Goal: Information Seeking & Learning: Learn about a topic

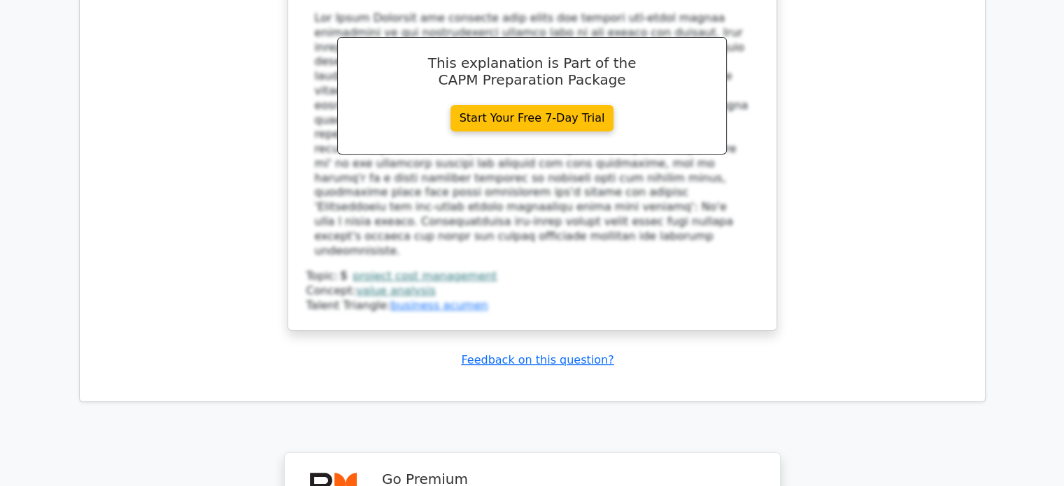
scroll to position [10902, 0]
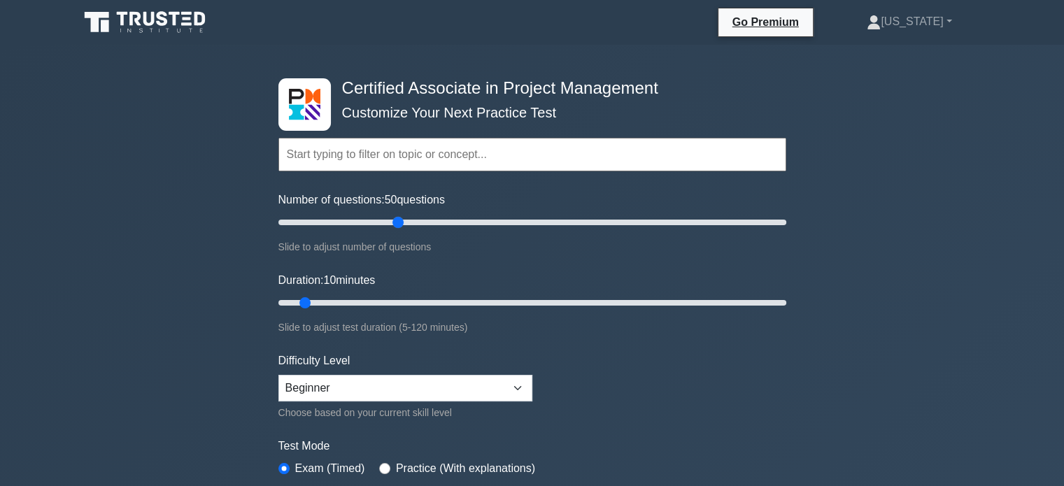
drag, startPoint x: 296, startPoint y: 220, endPoint x: 403, endPoint y: 229, distance: 107.4
type input "50"
click at [403, 229] on input "Number of questions: 50 questions" at bounding box center [532, 222] width 508 height 17
drag, startPoint x: 305, startPoint y: 298, endPoint x: 538, endPoint y: 302, distance: 232.9
click at [538, 302] on input "Duration: 65 minutes" at bounding box center [532, 302] width 508 height 17
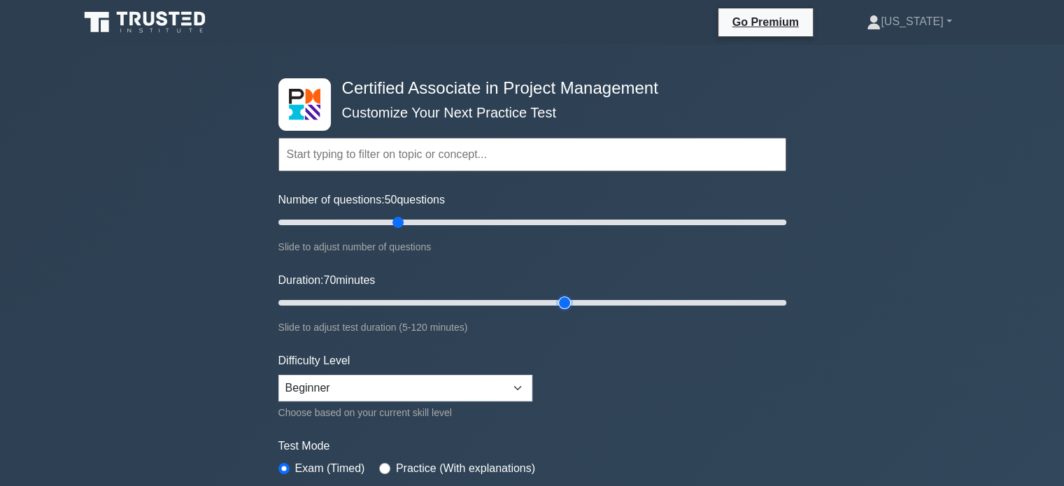
drag, startPoint x: 543, startPoint y: 301, endPoint x: 555, endPoint y: 298, distance: 13.1
type input "70"
click at [555, 298] on input "Duration: 70 minutes" at bounding box center [532, 302] width 508 height 17
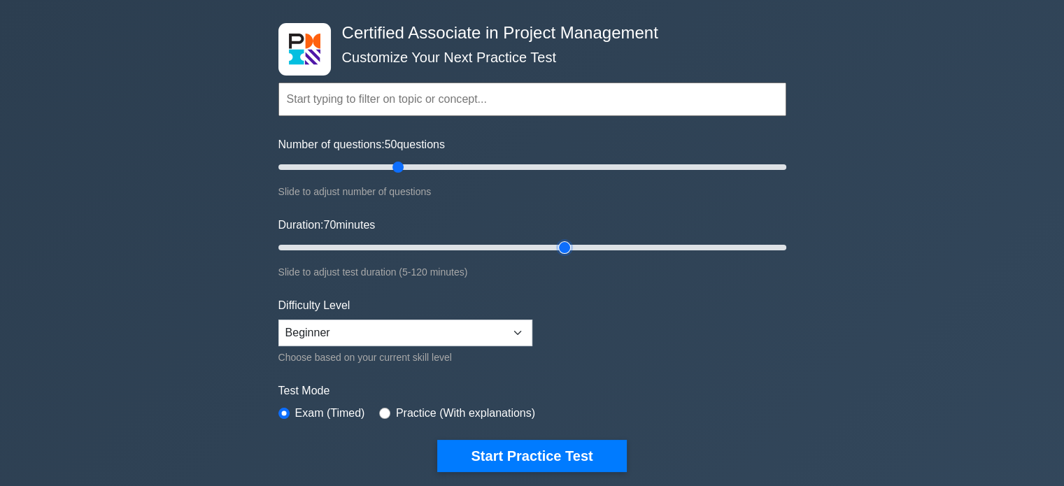
scroll to position [140, 0]
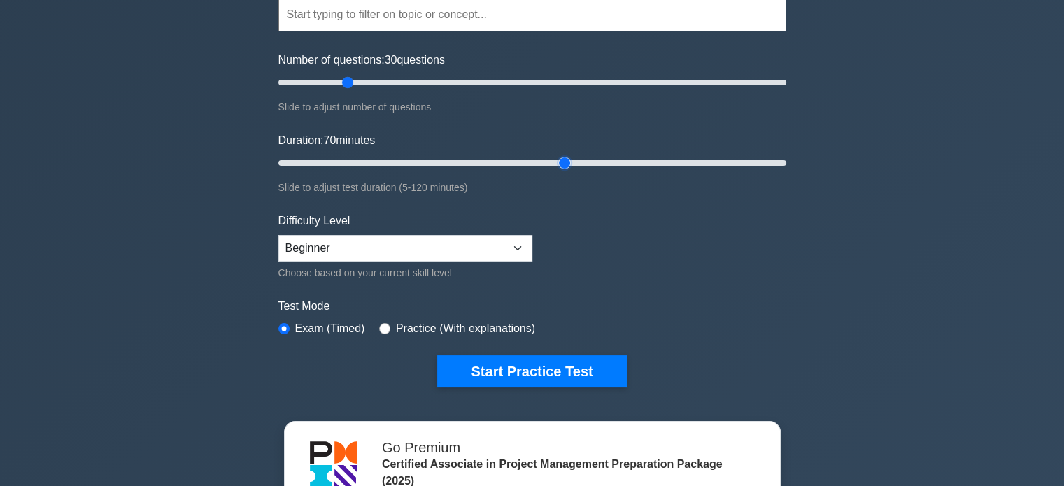
drag, startPoint x: 399, startPoint y: 81, endPoint x: 348, endPoint y: 85, distance: 51.2
type input "30"
click at [348, 85] on input "Number of questions: 30 questions" at bounding box center [532, 82] width 508 height 17
drag, startPoint x: 562, startPoint y: 159, endPoint x: 524, endPoint y: 164, distance: 38.8
type input "60"
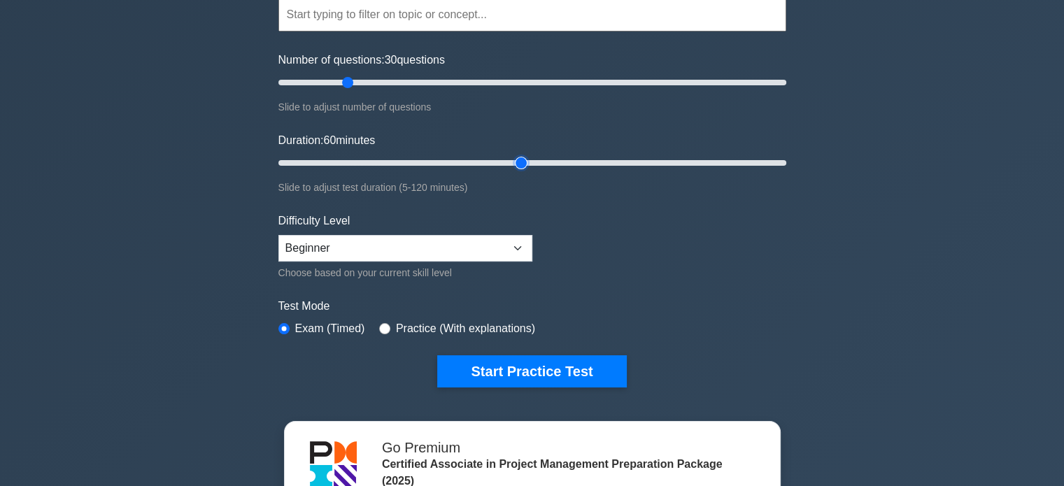
click at [524, 164] on input "Duration: 60 minutes" at bounding box center [532, 163] width 508 height 17
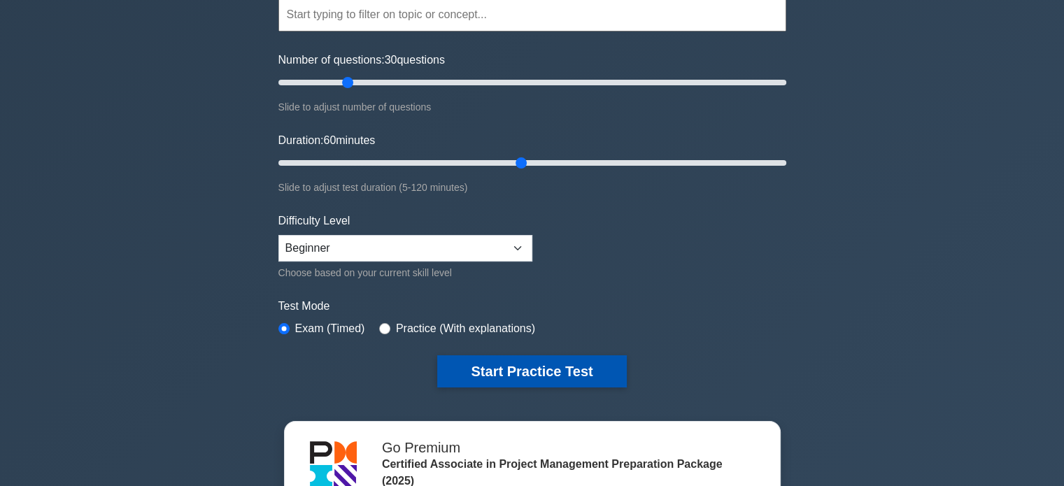
click at [529, 365] on button "Start Practice Test" at bounding box center [531, 371] width 189 height 32
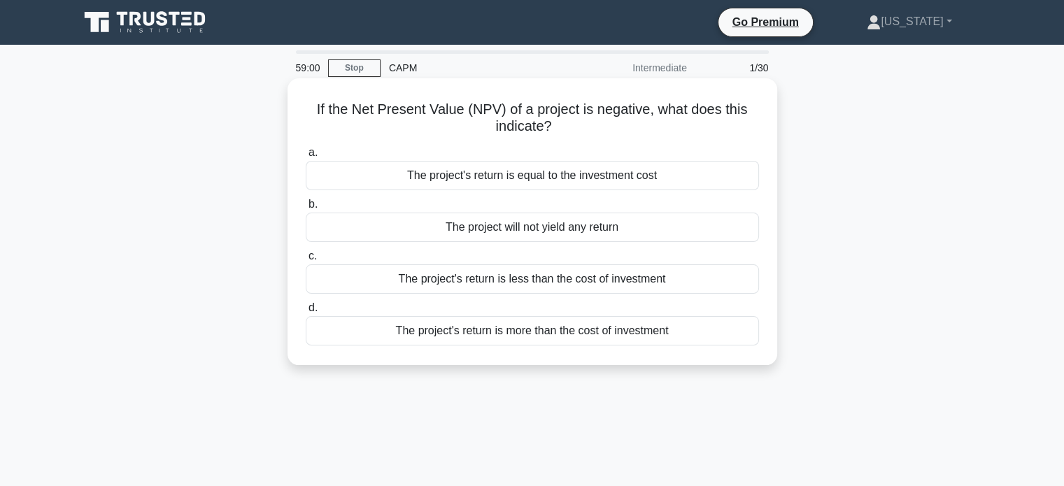
click at [595, 276] on div "The project's return is less than the cost of investment" at bounding box center [532, 278] width 453 height 29
click at [306, 261] on input "c. The project's return is less than the cost of investment" at bounding box center [306, 256] width 0 height 9
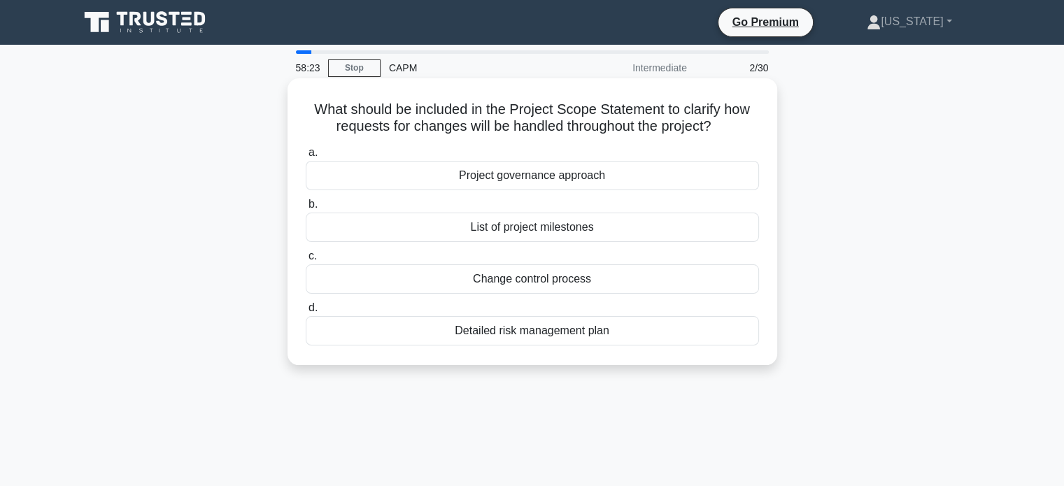
click at [541, 334] on div "Detailed risk management plan" at bounding box center [532, 330] width 453 height 29
click at [306, 313] on input "d. Detailed risk management plan" at bounding box center [306, 307] width 0 height 9
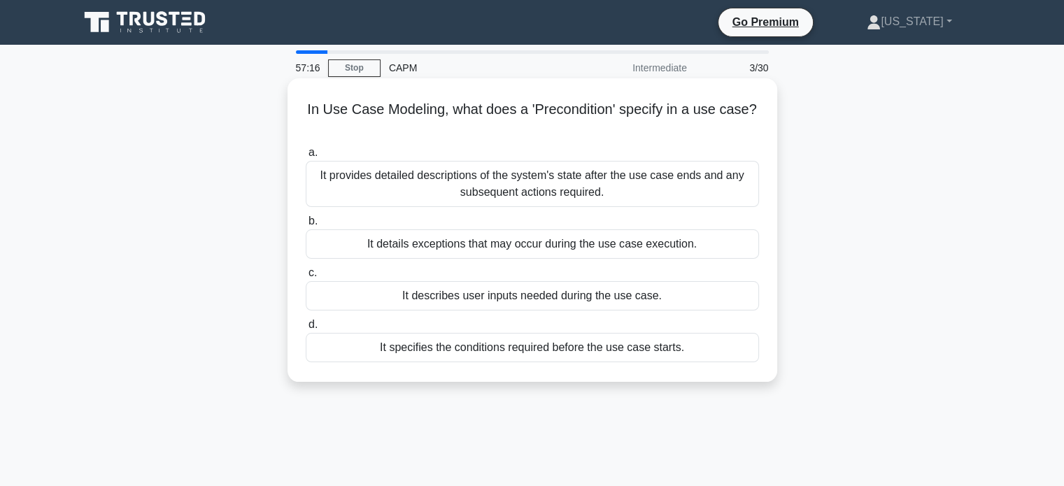
click at [537, 346] on div "It specifies the conditions required before the use case starts." at bounding box center [532, 347] width 453 height 29
click at [306, 329] on input "d. It specifies the conditions required before the use case starts." at bounding box center [306, 324] width 0 height 9
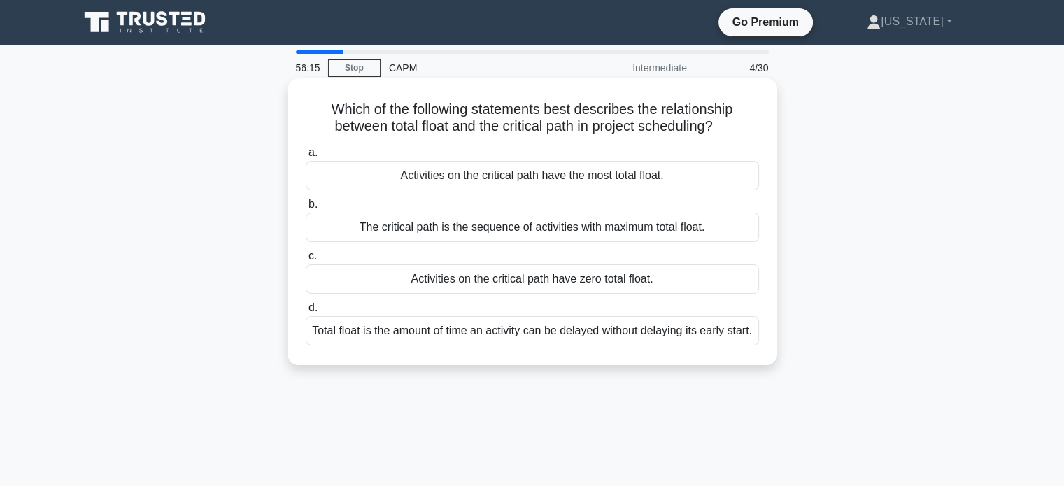
click at [503, 176] on div "Activities on the critical path have the most total float." at bounding box center [532, 175] width 453 height 29
click at [306, 157] on input "a. Activities on the critical path have the most total float." at bounding box center [306, 152] width 0 height 9
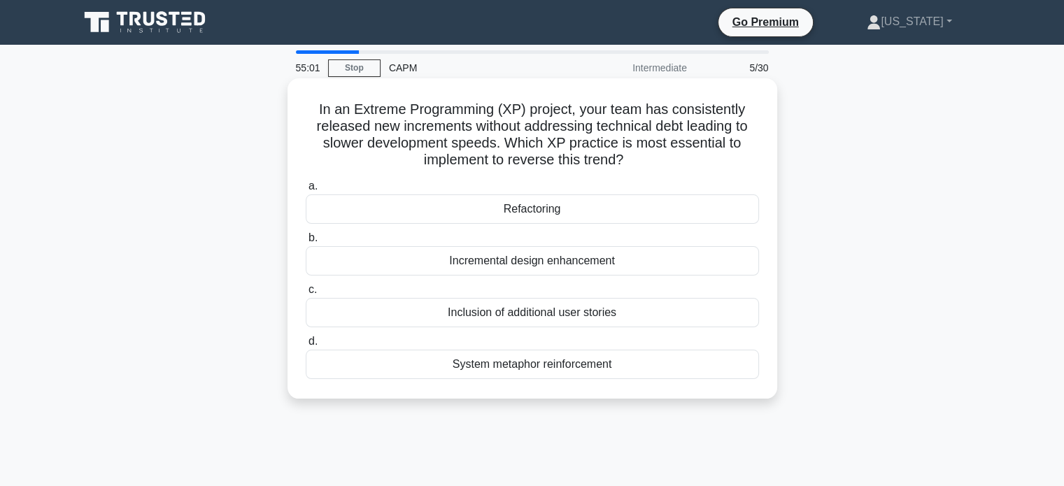
click at [520, 266] on div "Incremental design enhancement" at bounding box center [532, 260] width 453 height 29
click at [306, 243] on input "b. Incremental design enhancement" at bounding box center [306, 238] width 0 height 9
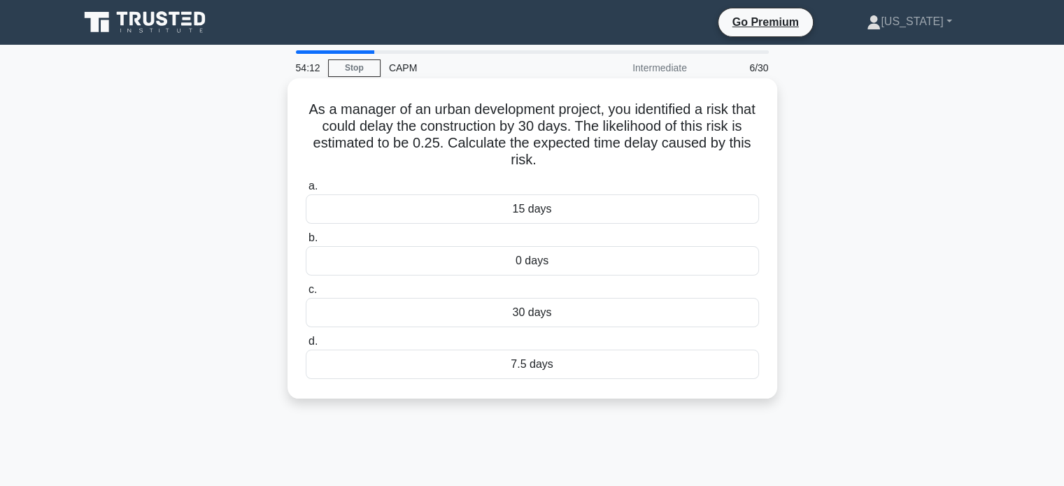
click at [494, 369] on div "7.5 days" at bounding box center [532, 364] width 453 height 29
click at [306, 346] on input "d. 7.5 days" at bounding box center [306, 341] width 0 height 9
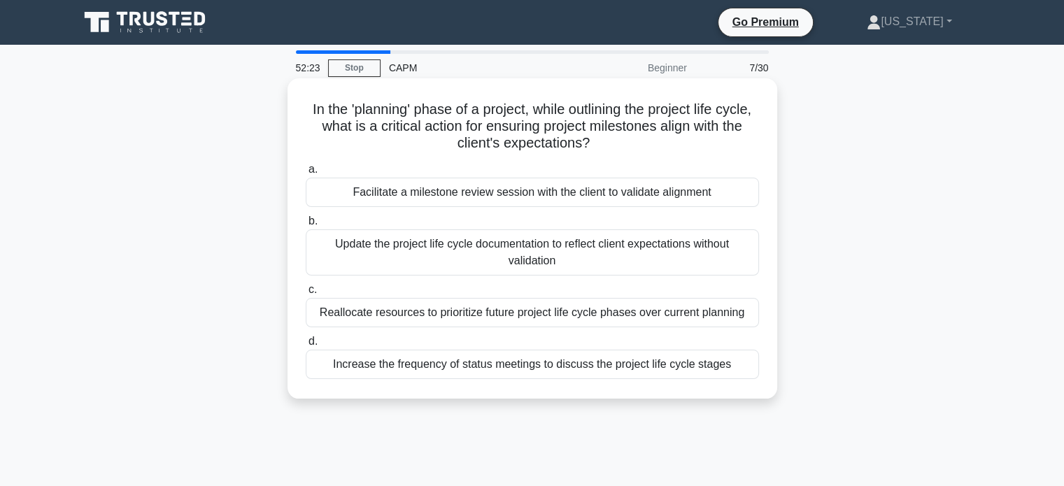
click at [629, 362] on div "Increase the frequency of status meetings to discuss the project life cycle sta…" at bounding box center [532, 364] width 453 height 29
click at [306, 346] on input "d. Increase the frequency of status meetings to discuss the project life cycle …" at bounding box center [306, 341] width 0 height 9
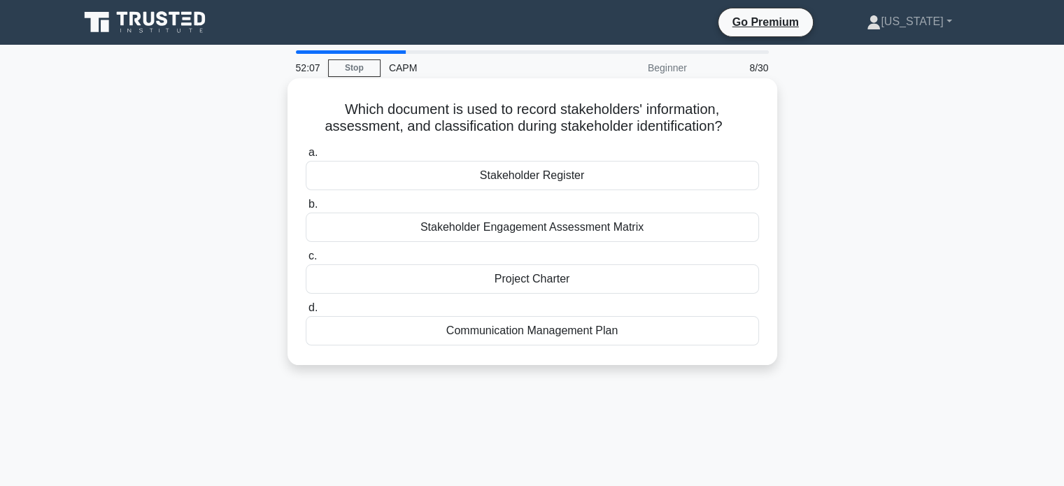
click at [541, 179] on div "Stakeholder Register" at bounding box center [532, 175] width 453 height 29
click at [306, 157] on input "a. Stakeholder Register" at bounding box center [306, 152] width 0 height 9
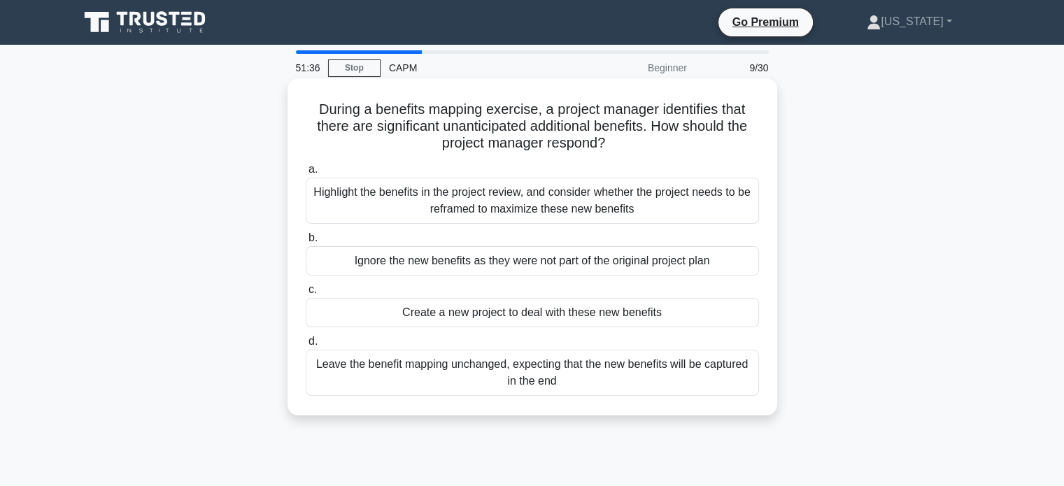
click at [541, 205] on div "Highlight the benefits in the project review, and consider whether the project …" at bounding box center [532, 201] width 453 height 46
click at [306, 174] on input "a. Highlight the benefits in the project review, and consider whether the proje…" at bounding box center [306, 169] width 0 height 9
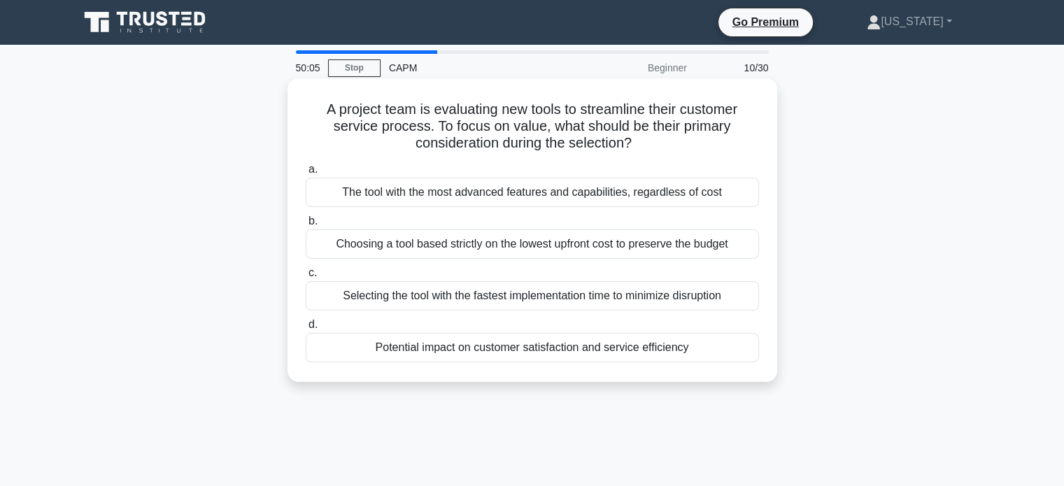
click at [578, 345] on div "Potential impact on customer satisfaction and service efficiency" at bounding box center [532, 347] width 453 height 29
click at [306, 329] on input "d. Potential impact on customer satisfaction and service efficiency" at bounding box center [306, 324] width 0 height 9
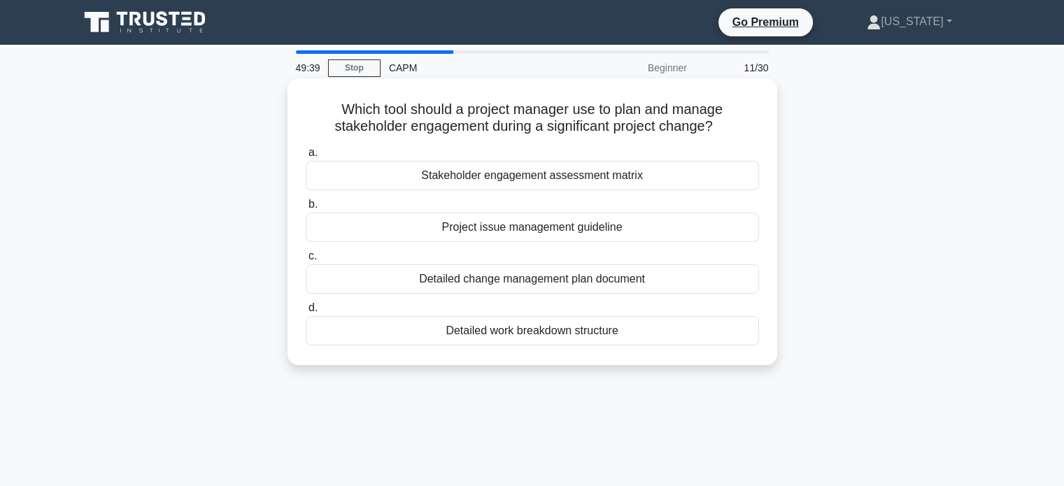
click at [532, 331] on div "Detailed work breakdown structure" at bounding box center [532, 330] width 453 height 29
click at [306, 313] on input "d. Detailed work breakdown structure" at bounding box center [306, 307] width 0 height 9
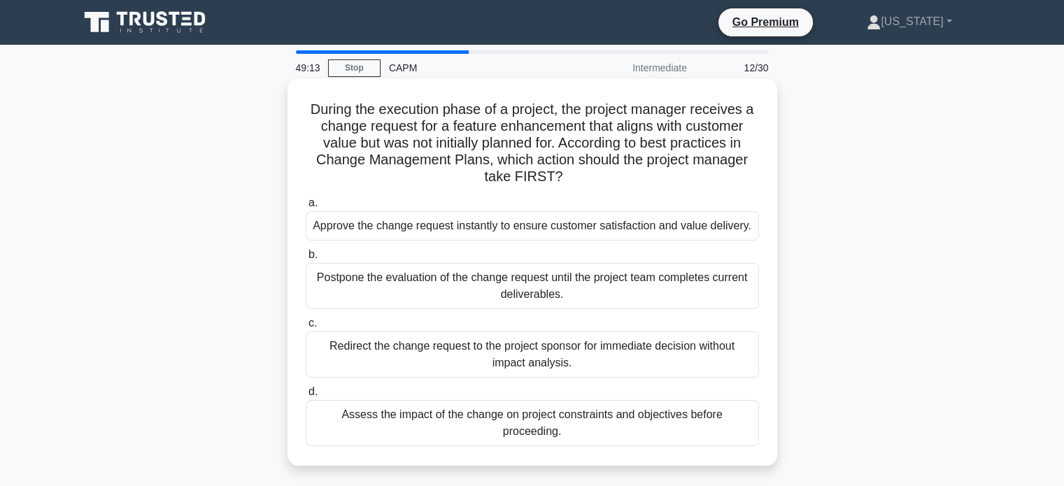
click at [624, 413] on div "Assess the impact of the change on project constraints and objectives before pr…" at bounding box center [532, 423] width 453 height 46
click at [306, 396] on input "d. Assess the impact of the change on project constraints and objectives before…" at bounding box center [306, 391] width 0 height 9
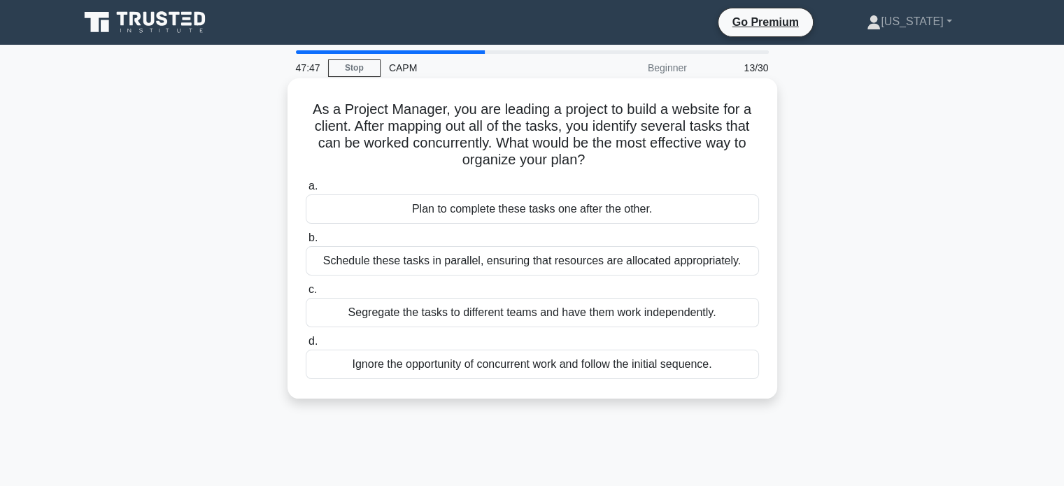
click at [587, 211] on div "Plan to complete these tasks one after the other." at bounding box center [532, 208] width 453 height 29
click at [306, 191] on input "a. Plan to complete these tasks one after the other." at bounding box center [306, 186] width 0 height 9
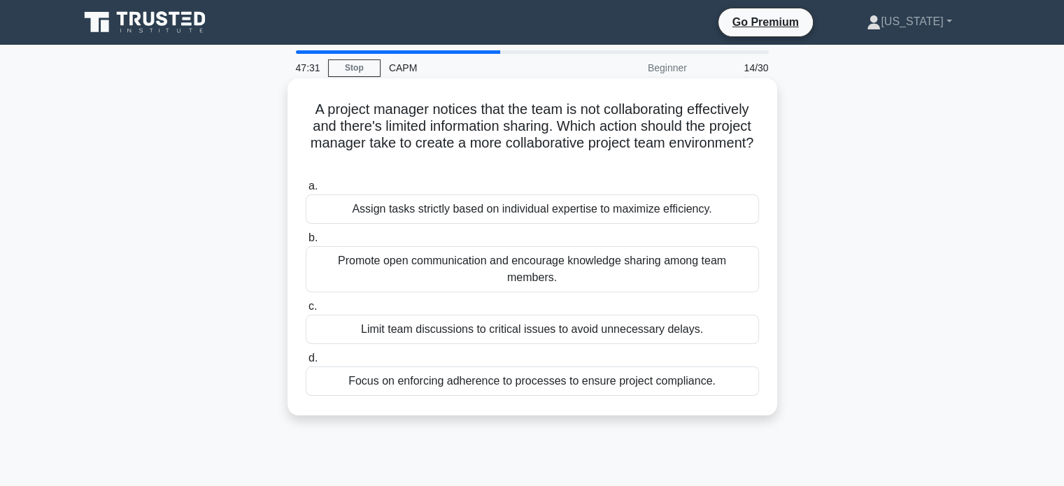
click at [514, 260] on div "Promote open communication and encourage knowledge sharing among team members." at bounding box center [532, 269] width 453 height 46
click at [306, 243] on input "b. Promote open communication and encourage knowledge sharing among team member…" at bounding box center [306, 238] width 0 height 9
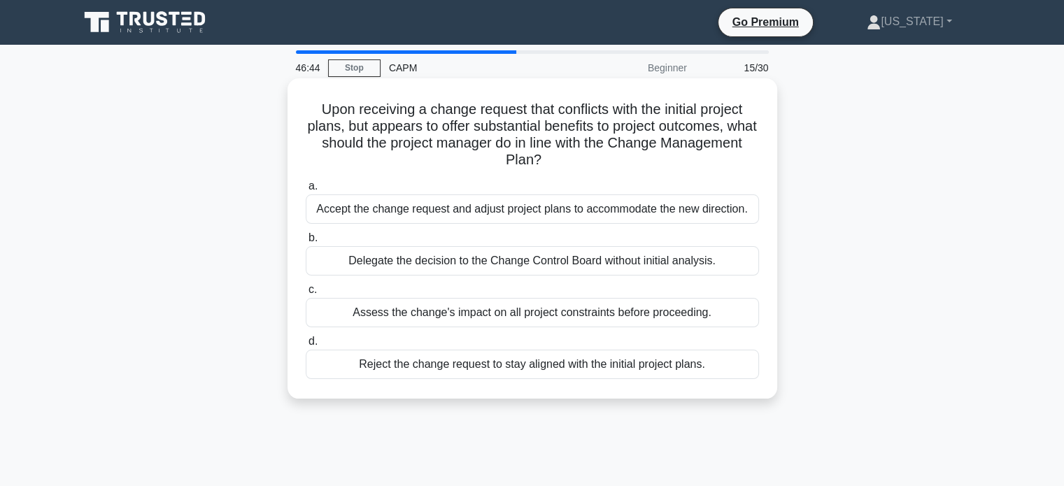
click at [596, 308] on div "Assess the change's impact on all project constraints before proceeding." at bounding box center [532, 312] width 453 height 29
click at [306, 294] on input "c. Assess the change's impact on all project constraints before proceeding." at bounding box center [306, 289] width 0 height 9
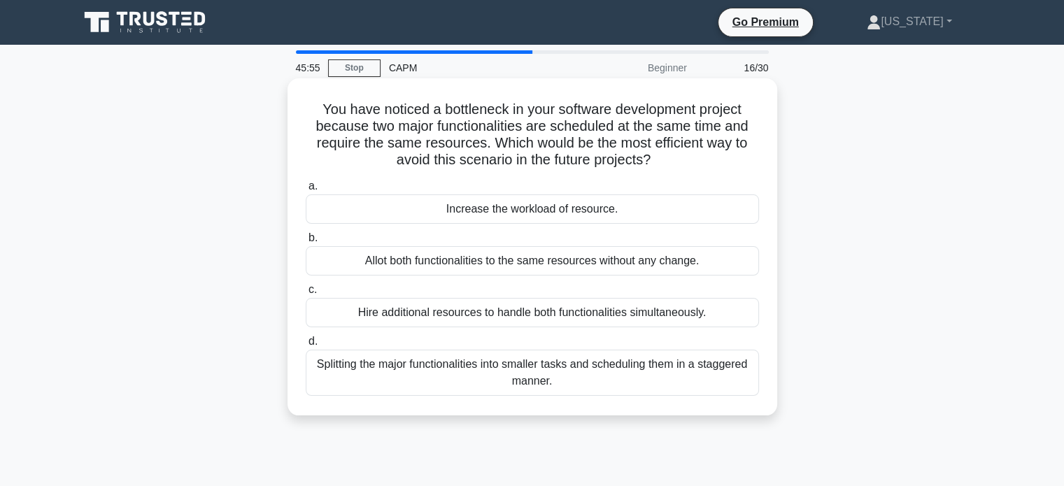
click at [503, 378] on div "Splitting the major functionalities into smaller tasks and scheduling them in a…" at bounding box center [532, 373] width 453 height 46
click at [306, 346] on input "d. Splitting the major functionalities into smaller tasks and scheduling them i…" at bounding box center [306, 341] width 0 height 9
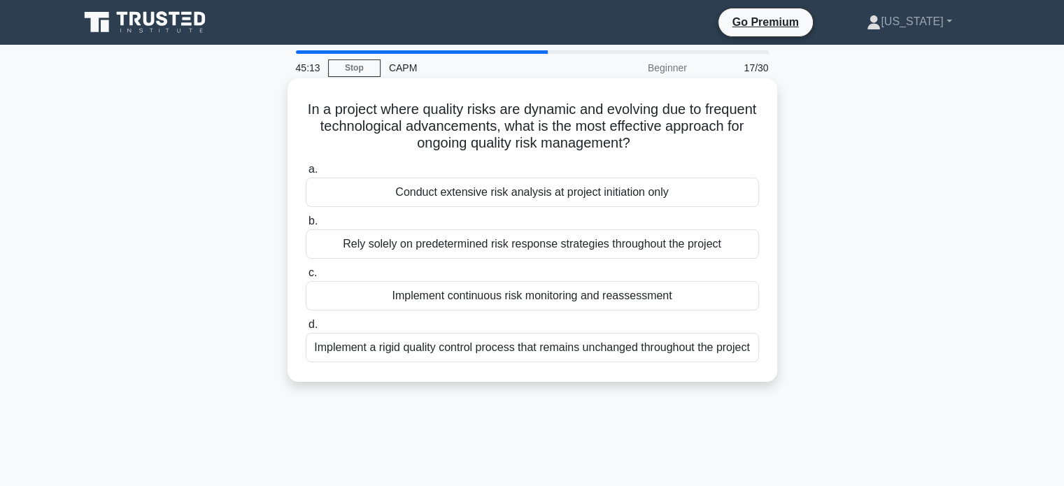
click at [573, 360] on div "Implement a rigid quality control process that remains unchanged throughout the…" at bounding box center [532, 347] width 453 height 29
click at [306, 329] on input "d. Implement a rigid quality control process that remains unchanged throughout …" at bounding box center [306, 324] width 0 height 9
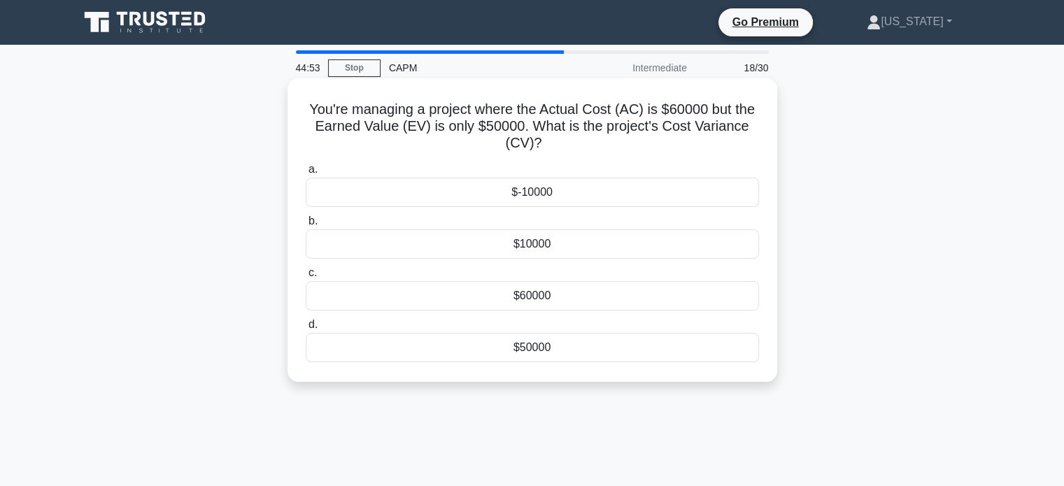
click at [562, 194] on div "$-10000" at bounding box center [532, 192] width 453 height 29
click at [306, 174] on input "a. $-10000" at bounding box center [306, 169] width 0 height 9
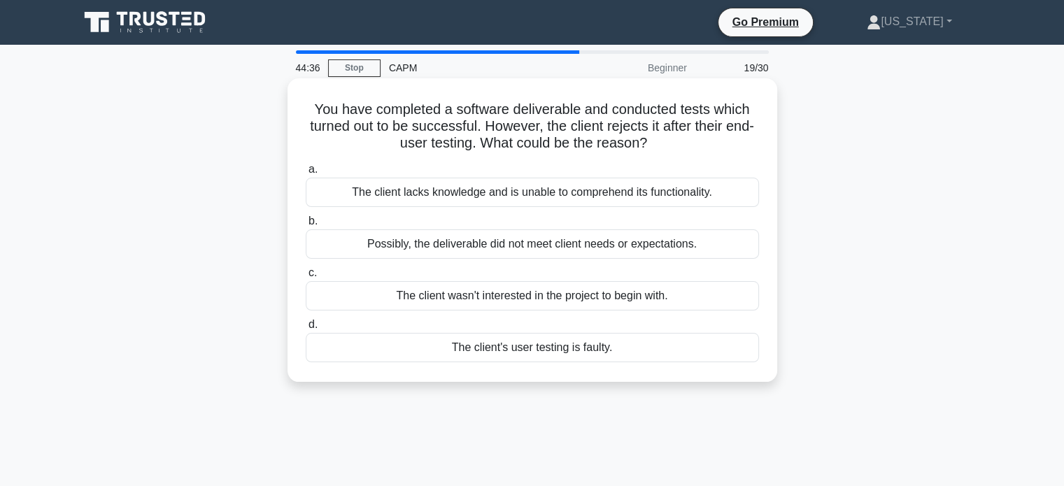
click at [523, 245] on div "Possibly, the deliverable did not meet client needs or expectations." at bounding box center [532, 243] width 453 height 29
click at [306, 226] on input "b. Possibly, the deliverable did not meet client needs or expectations." at bounding box center [306, 221] width 0 height 9
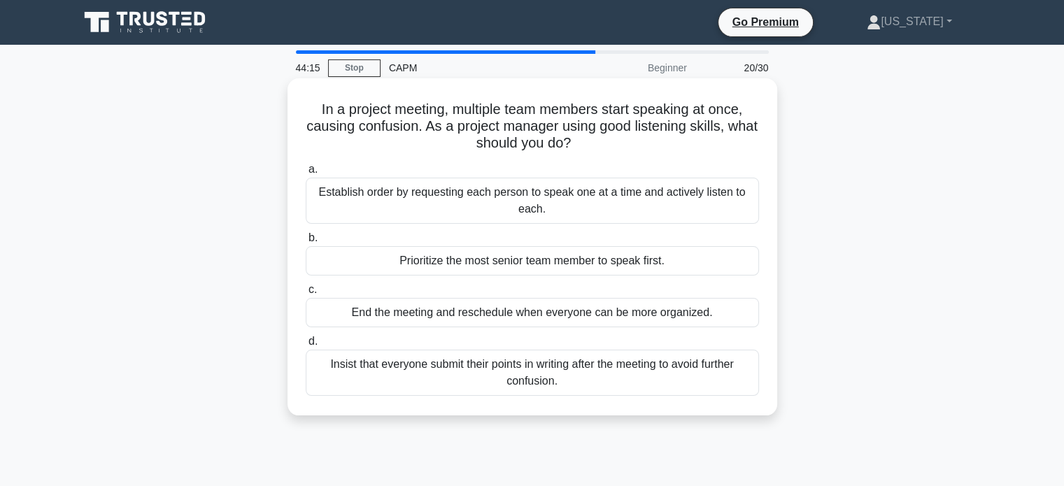
click at [666, 209] on div "Establish order by requesting each person to speak one at a time and actively l…" at bounding box center [532, 201] width 453 height 46
click at [306, 174] on input "a. Establish order by requesting each person to speak one at a time and activel…" at bounding box center [306, 169] width 0 height 9
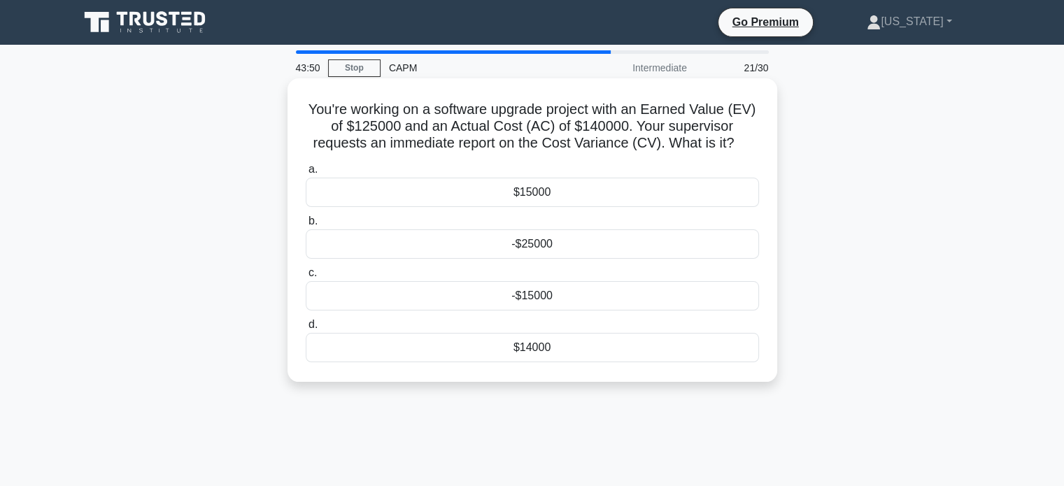
click at [550, 301] on div "-$15000" at bounding box center [532, 295] width 453 height 29
click at [306, 278] on input "c. -$15000" at bounding box center [306, 273] width 0 height 9
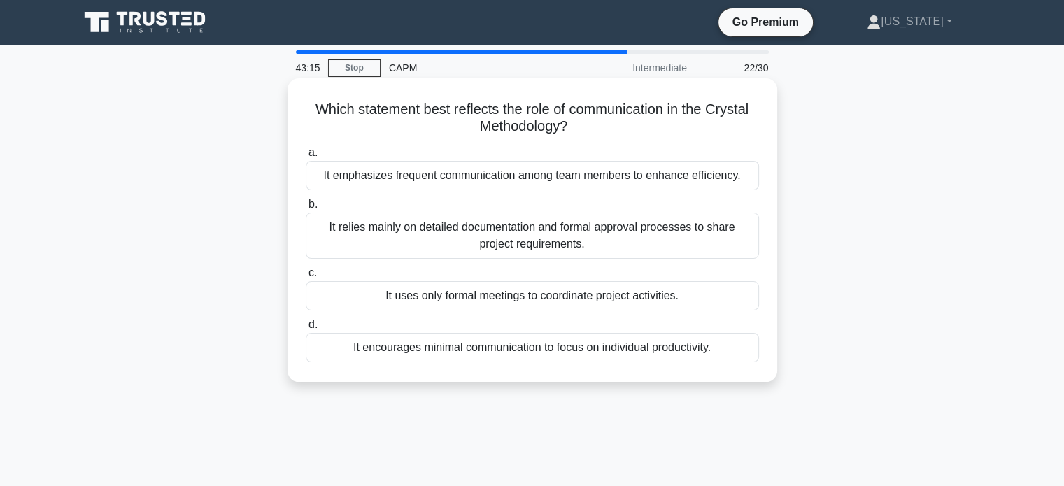
click at [506, 220] on div "It relies mainly on detailed documentation and formal approval processes to sha…" at bounding box center [532, 236] width 453 height 46
click at [306, 209] on input "b. It relies mainly on detailed documentation and formal approval processes to …" at bounding box center [306, 204] width 0 height 9
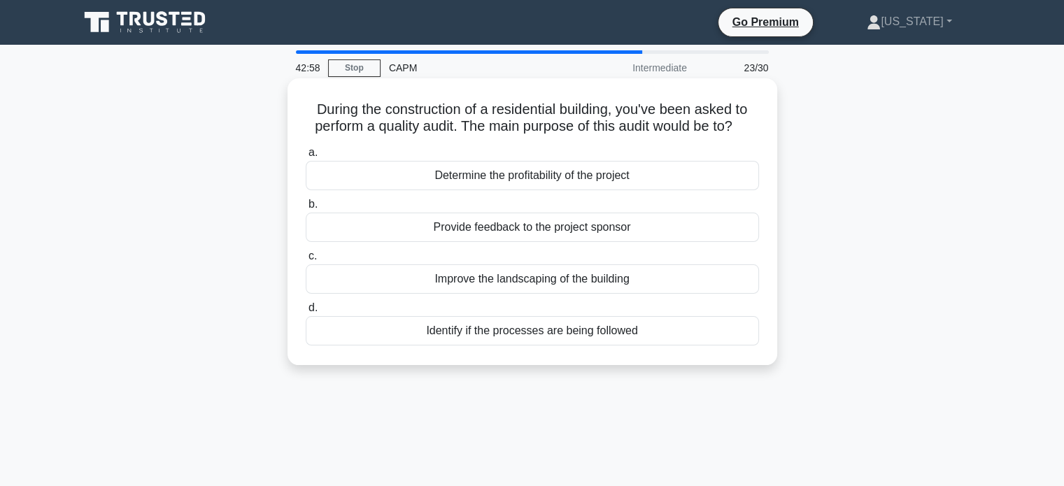
click at [582, 328] on div "Identify if the processes are being followed" at bounding box center [532, 330] width 453 height 29
click at [306, 313] on input "d. Identify if the processes are being followed" at bounding box center [306, 307] width 0 height 9
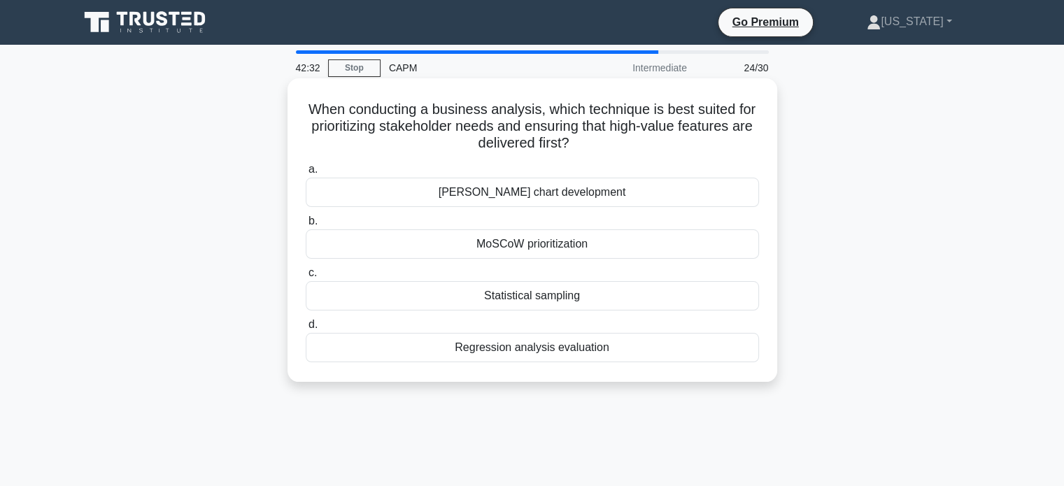
click at [525, 345] on div "Regression analysis evaluation" at bounding box center [532, 347] width 453 height 29
click at [306, 329] on input "d. Regression analysis evaluation" at bounding box center [306, 324] width 0 height 9
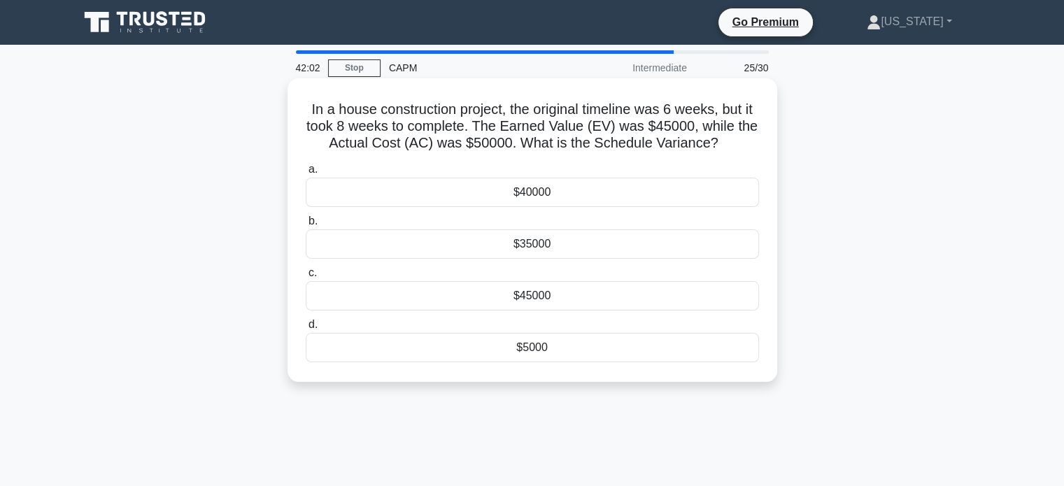
click at [546, 348] on div "$5000" at bounding box center [532, 347] width 453 height 29
click at [306, 329] on input "d. $5000" at bounding box center [306, 324] width 0 height 9
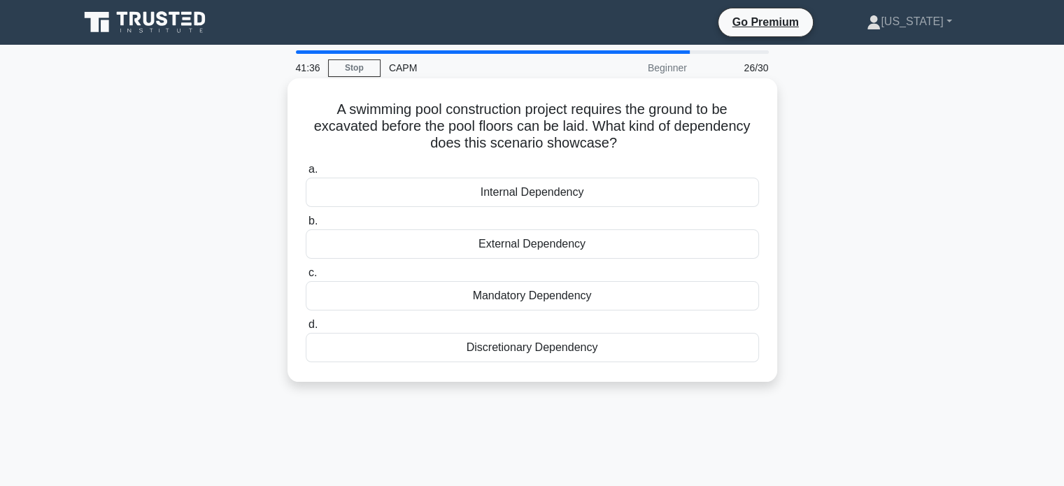
click at [557, 244] on div "External Dependency" at bounding box center [532, 243] width 453 height 29
click at [306, 226] on input "b. External Dependency" at bounding box center [306, 221] width 0 height 9
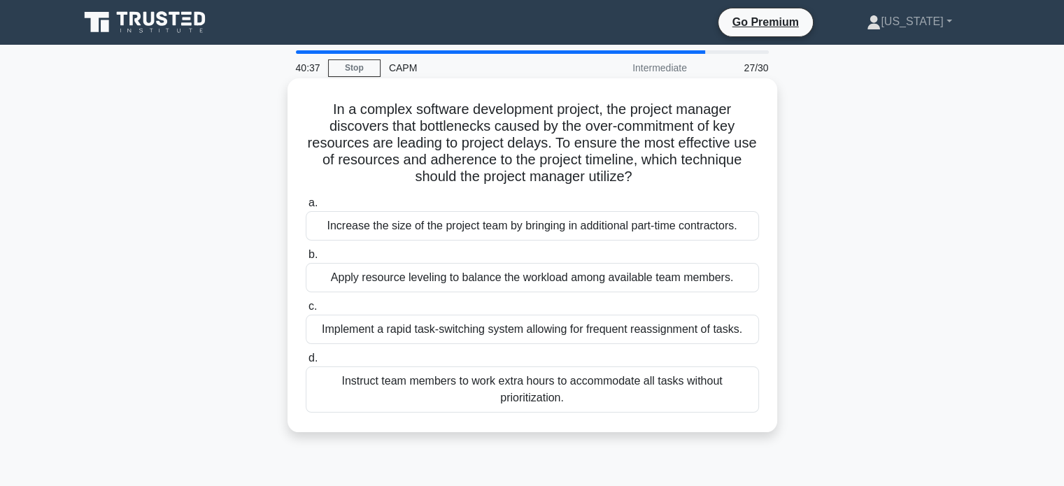
click at [532, 341] on div "Implement a rapid task-switching system allowing for frequent reassignment of t…" at bounding box center [532, 329] width 453 height 29
click at [306, 311] on input "c. Implement a rapid task-switching system allowing for frequent reassignment o…" at bounding box center [306, 306] width 0 height 9
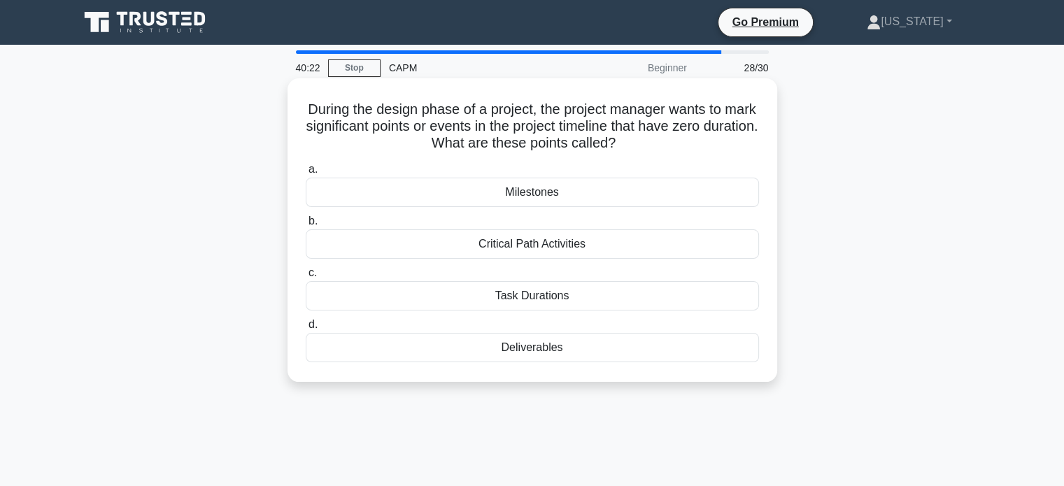
click at [543, 192] on div "Milestones" at bounding box center [532, 192] width 453 height 29
click at [306, 174] on input "a. Milestones" at bounding box center [306, 169] width 0 height 9
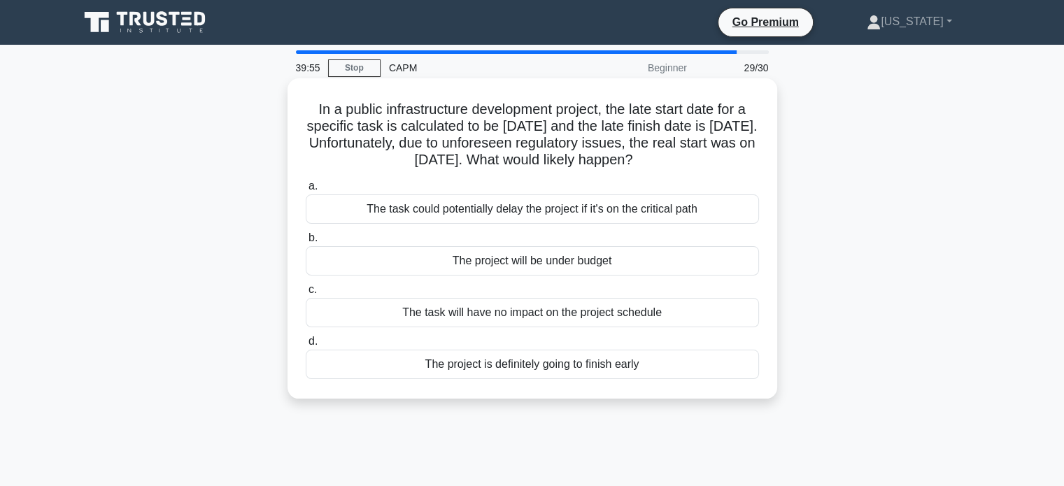
click at [569, 212] on div "The task could potentially delay the project if it's on the critical path" at bounding box center [532, 208] width 453 height 29
click at [306, 191] on input "a. The task could potentially delay the project if it's on the critical path" at bounding box center [306, 186] width 0 height 9
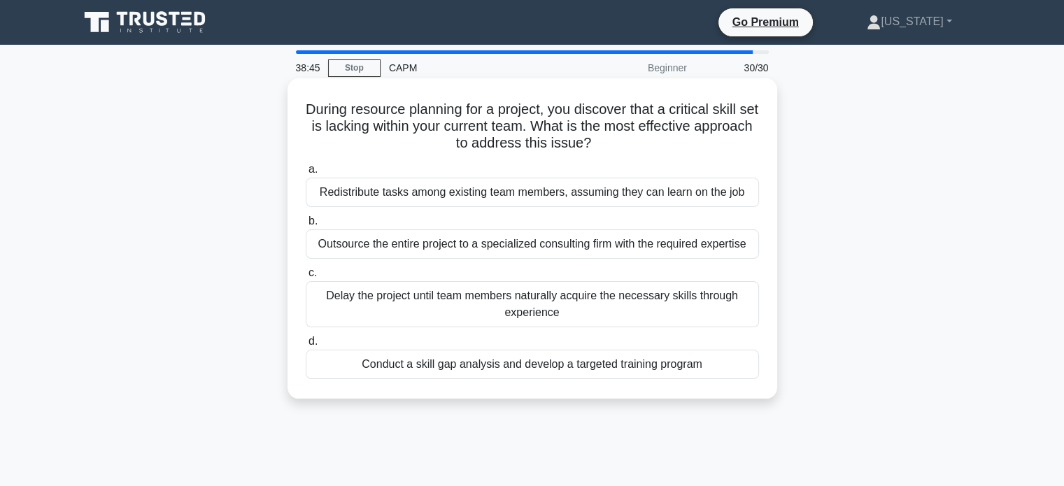
click at [622, 369] on div "Conduct a skill gap analysis and develop a targeted training program" at bounding box center [532, 364] width 453 height 29
click at [306, 346] on input "d. Conduct a skill gap analysis and develop a targeted training program" at bounding box center [306, 341] width 0 height 9
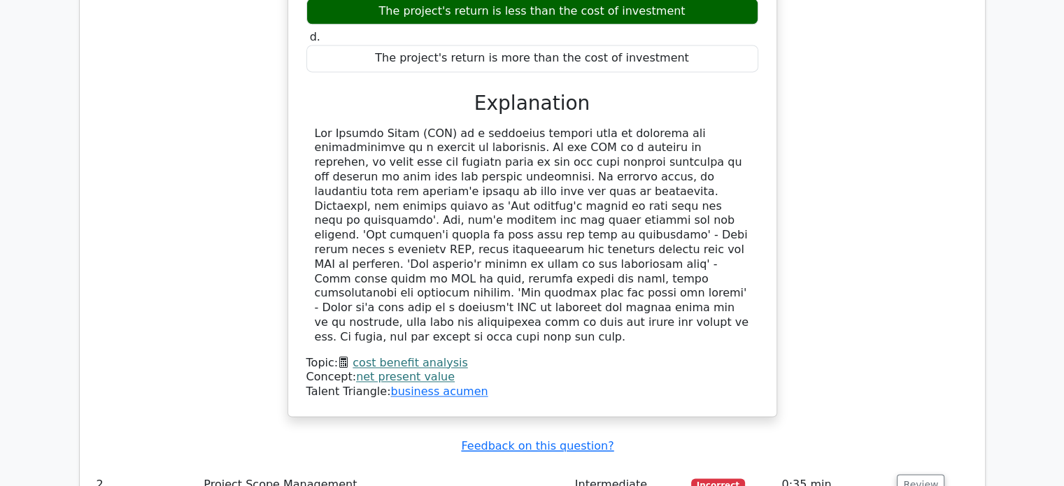
scroll to position [2098, 0]
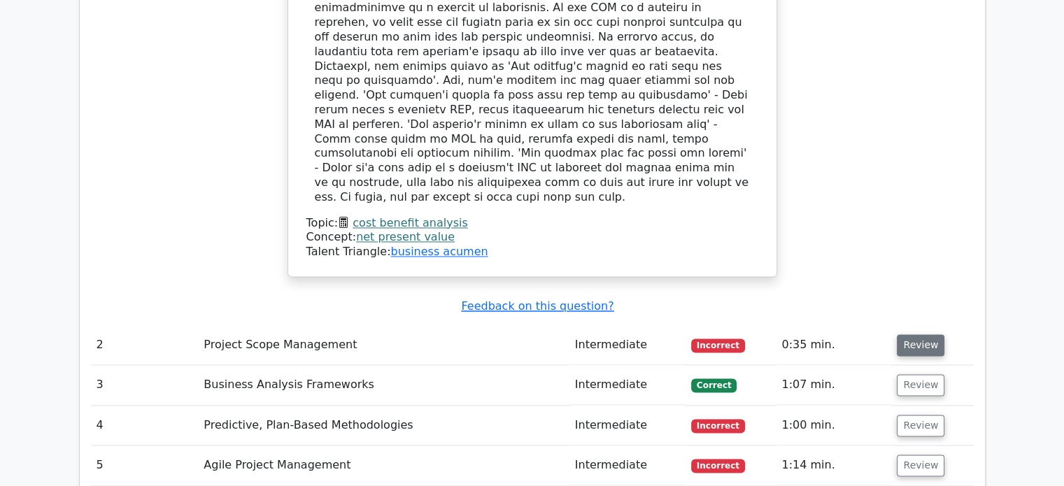
click at [929, 334] on button "Review" at bounding box center [920, 345] width 48 height 22
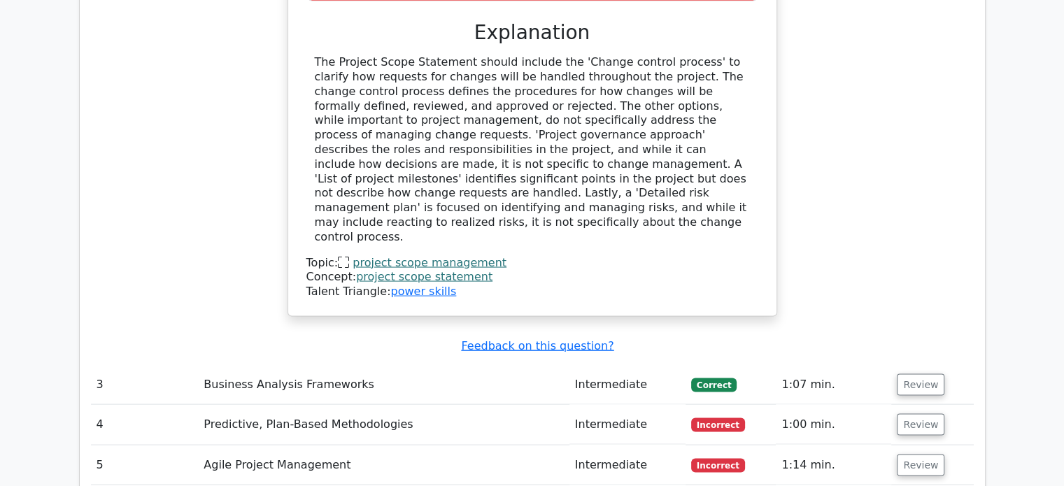
scroll to position [2867, 0]
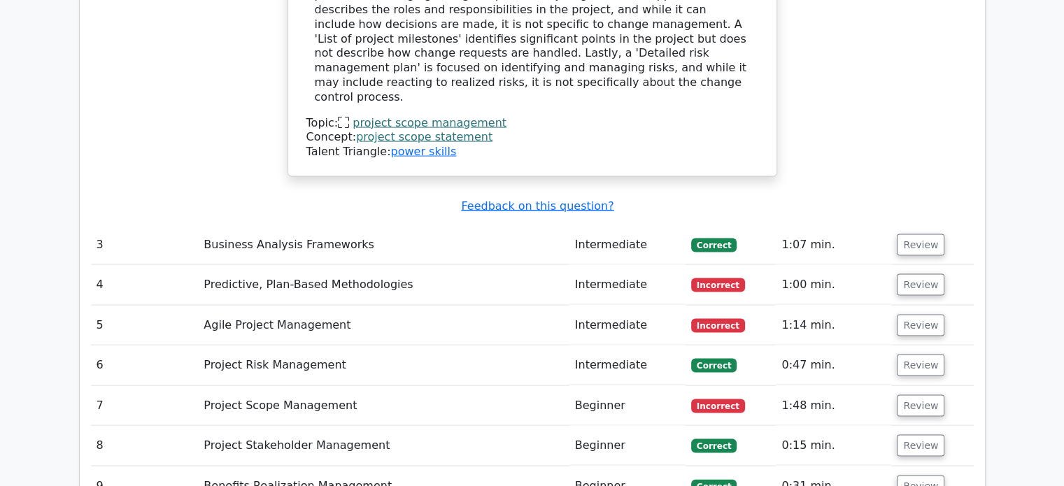
click at [919, 265] on td "Review" at bounding box center [932, 285] width 82 height 40
click at [919, 274] on button "Review" at bounding box center [920, 285] width 48 height 22
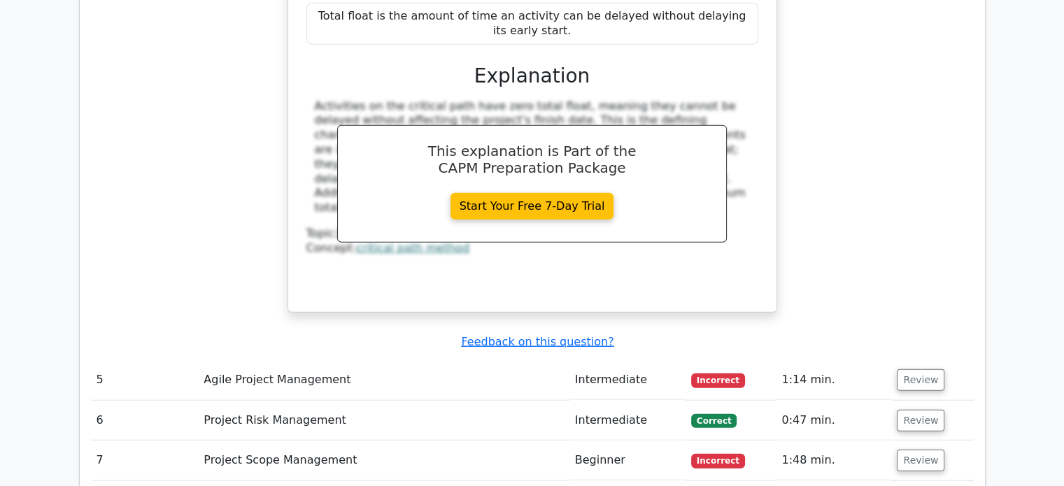
scroll to position [3496, 0]
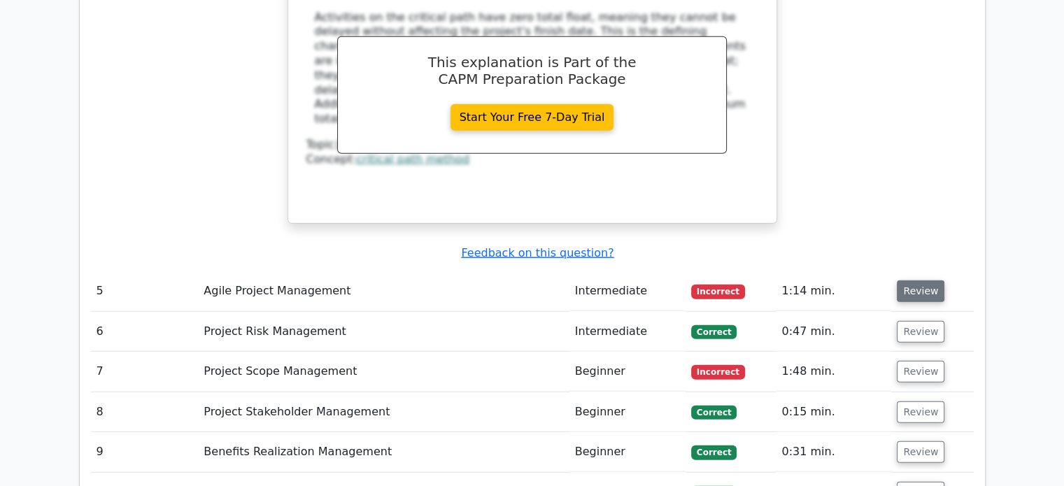
click at [906, 280] on button "Review" at bounding box center [920, 291] width 48 height 22
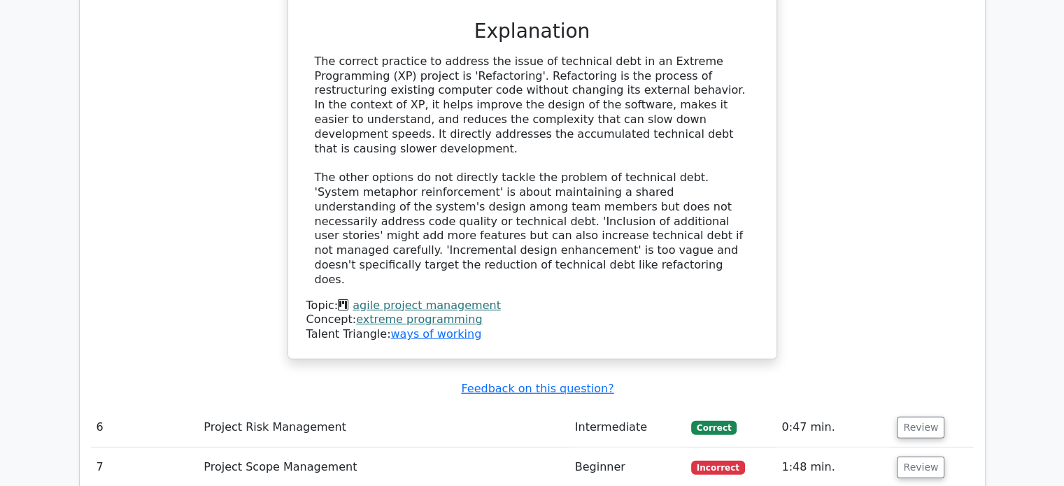
scroll to position [4126, 0]
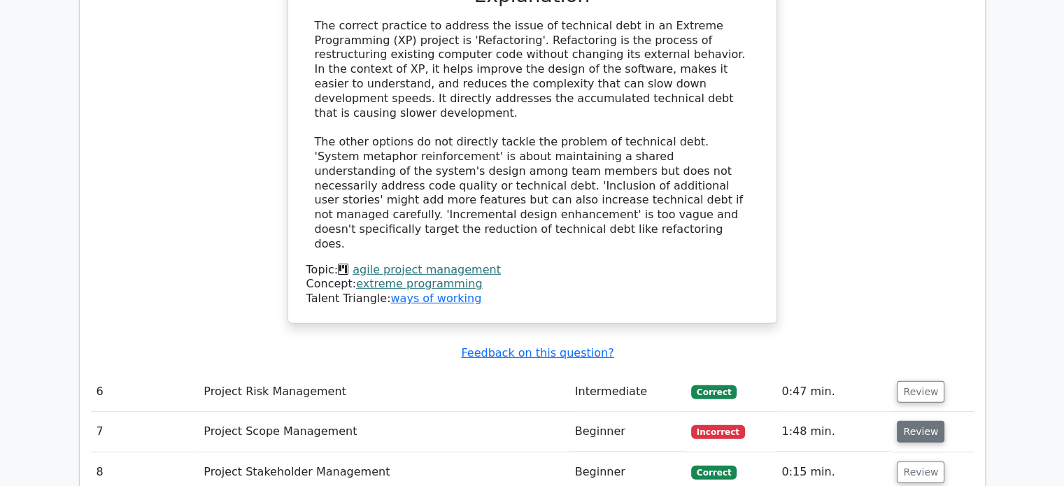
click at [920, 421] on button "Review" at bounding box center [920, 432] width 48 height 22
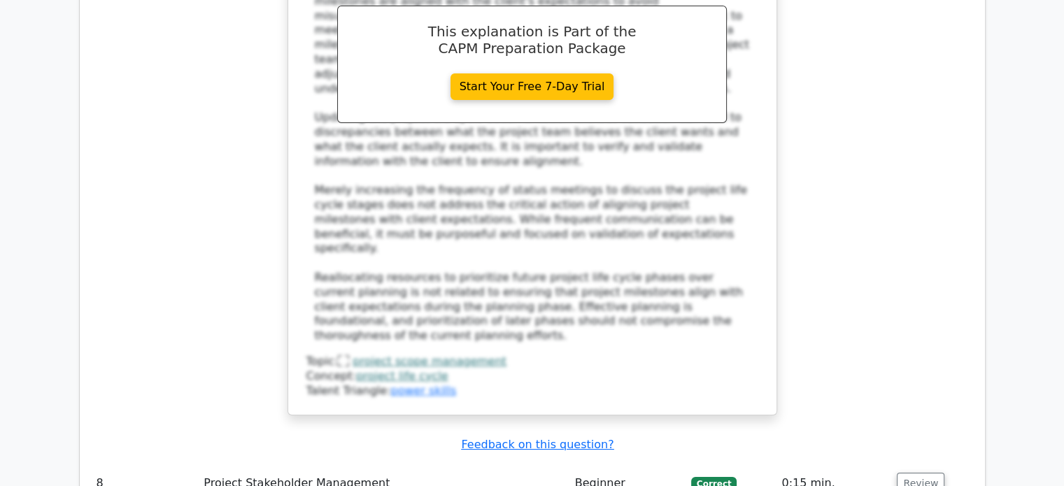
scroll to position [5105, 0]
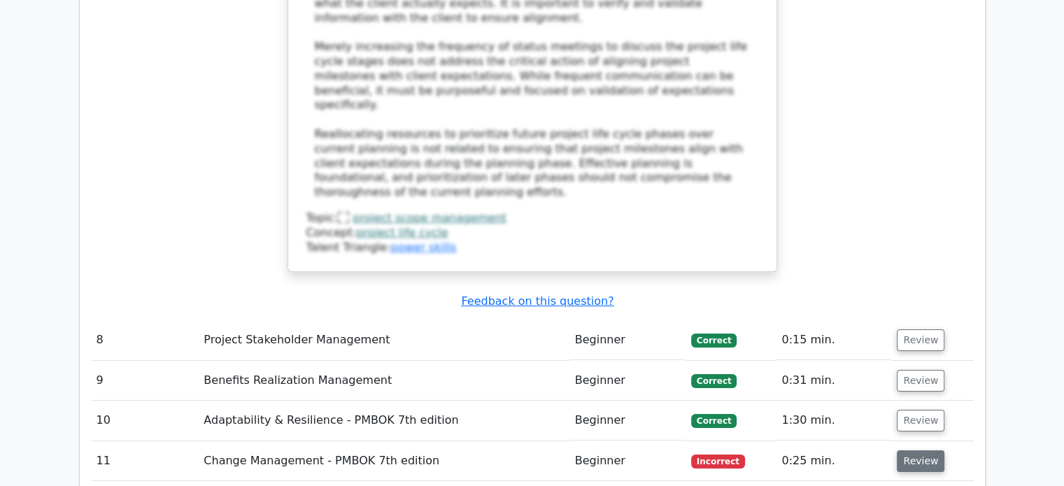
click at [923, 450] on button "Review" at bounding box center [920, 461] width 48 height 22
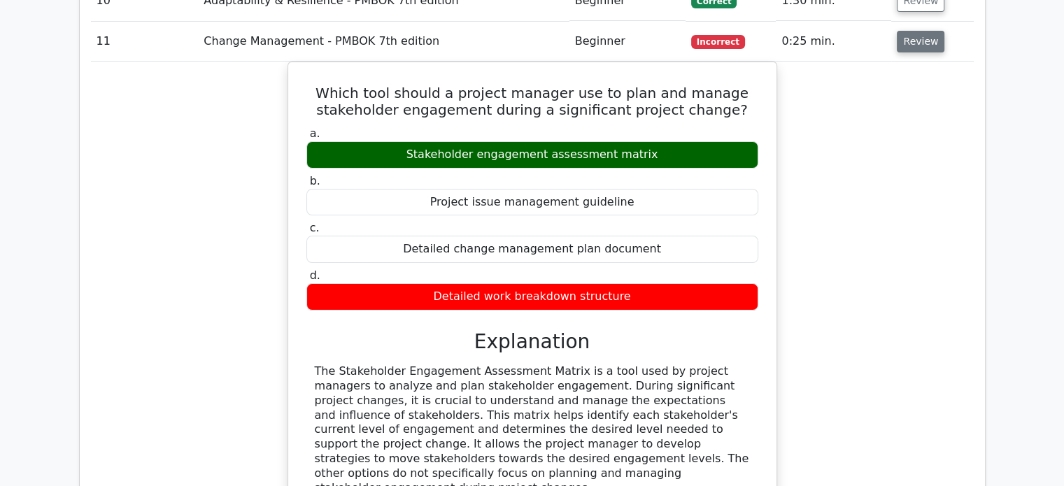
scroll to position [5804, 0]
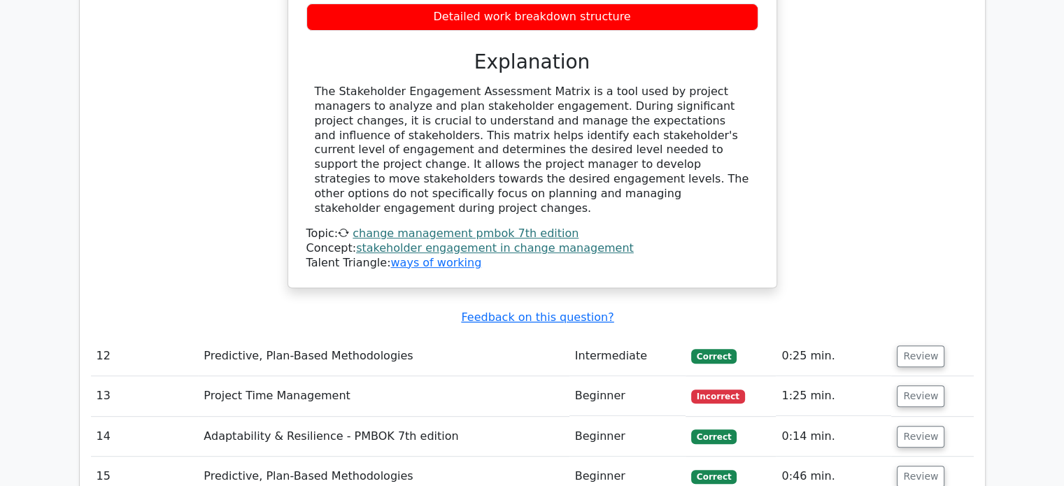
click at [930, 376] on td "Review" at bounding box center [932, 396] width 82 height 40
click at [926, 385] on button "Review" at bounding box center [920, 396] width 48 height 22
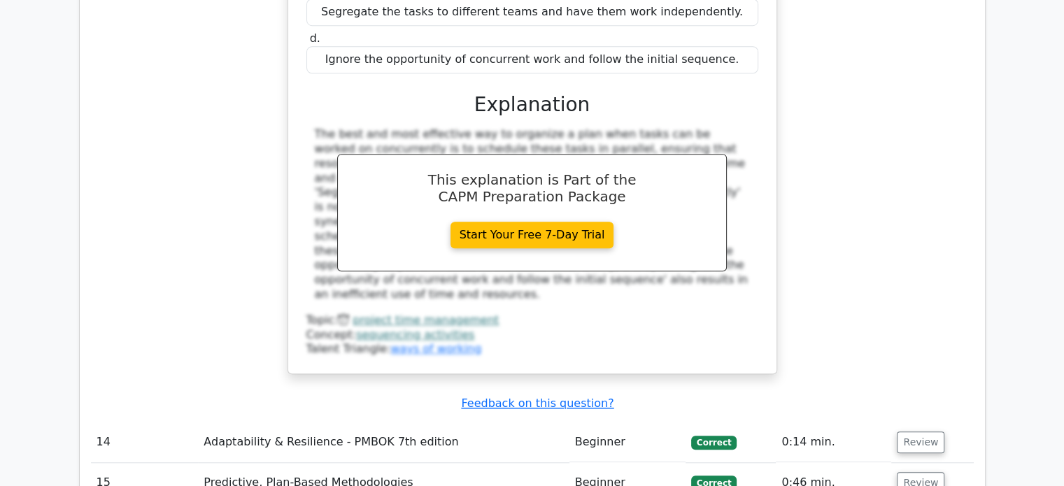
scroll to position [6503, 0]
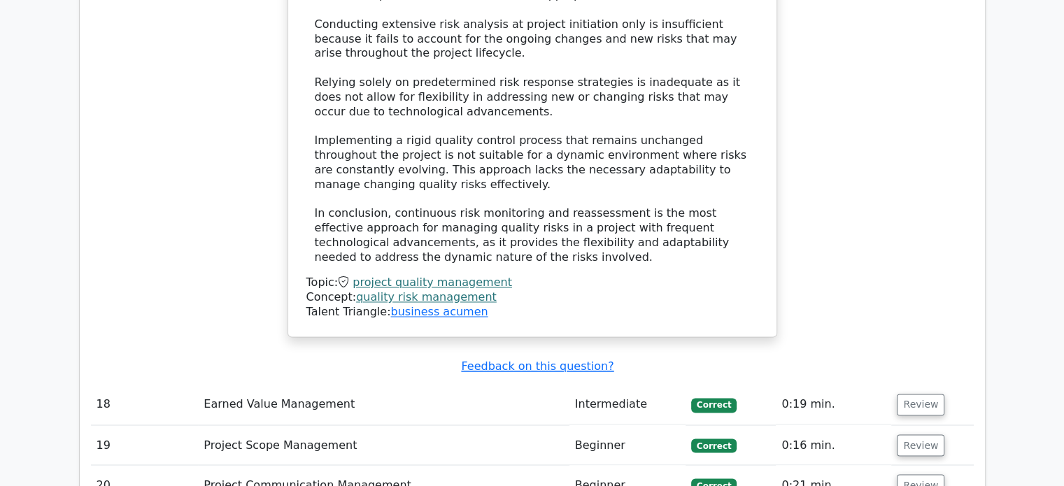
scroll to position [7622, 0]
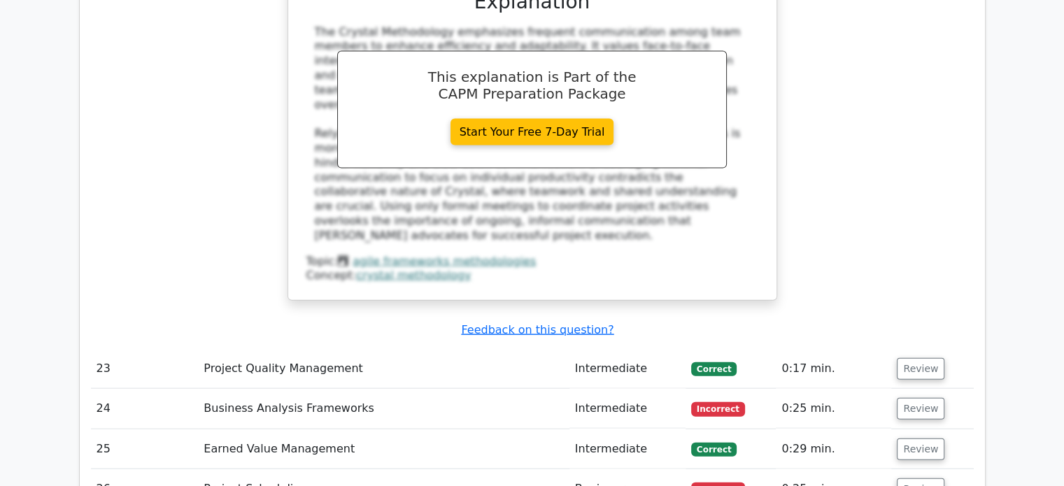
scroll to position [8321, 0]
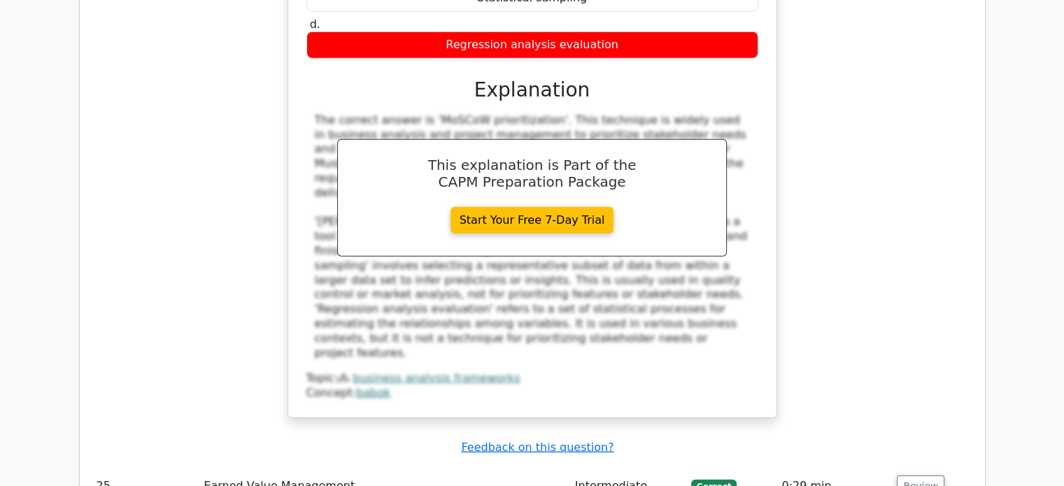
scroll to position [8951, 0]
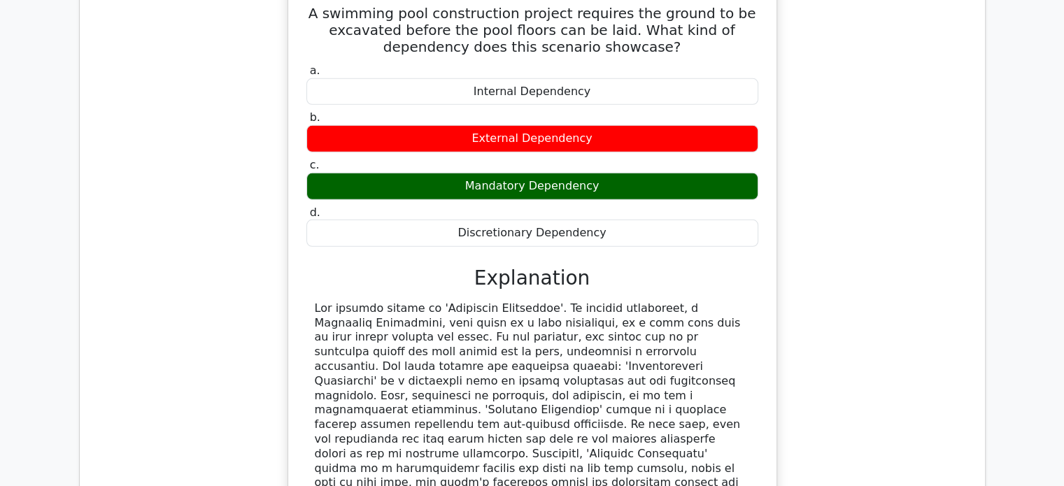
scroll to position [9650, 0]
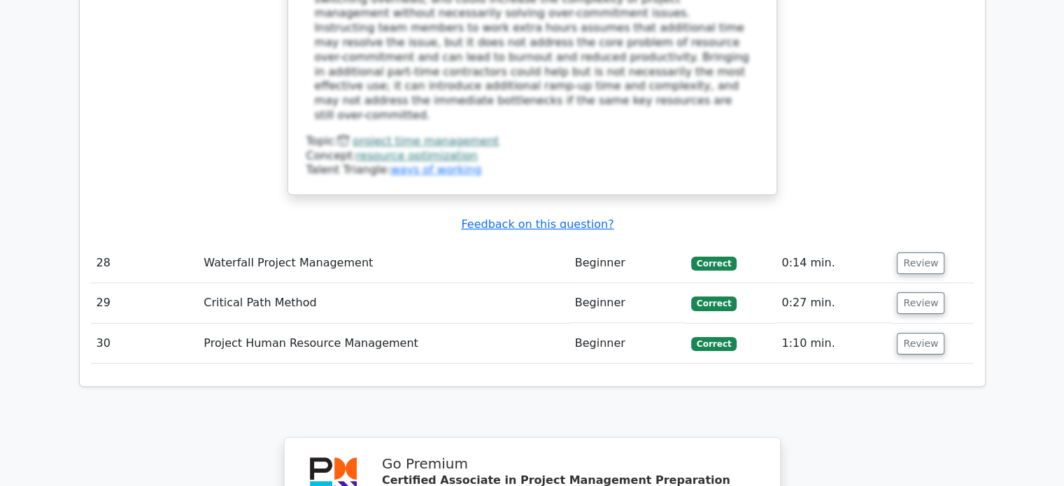
scroll to position [10923, 0]
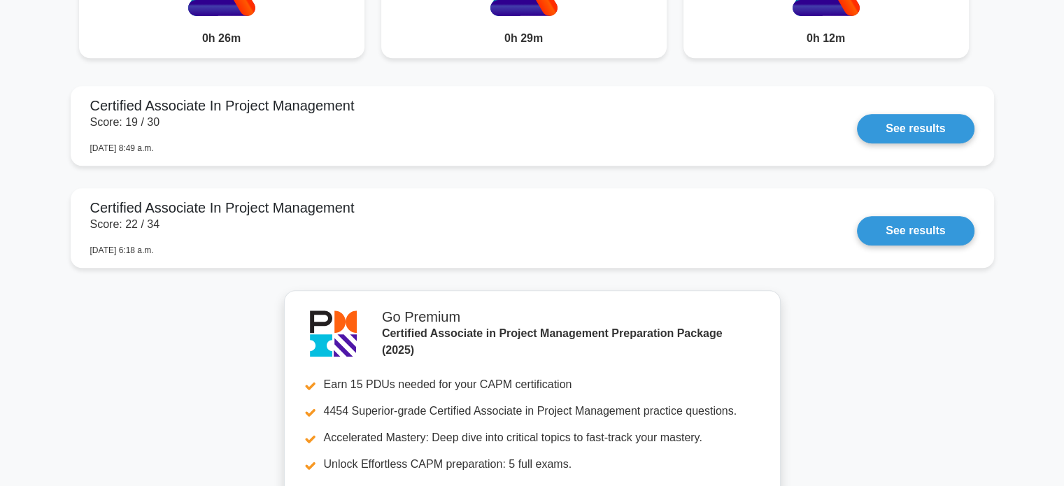
scroll to position [1259, 0]
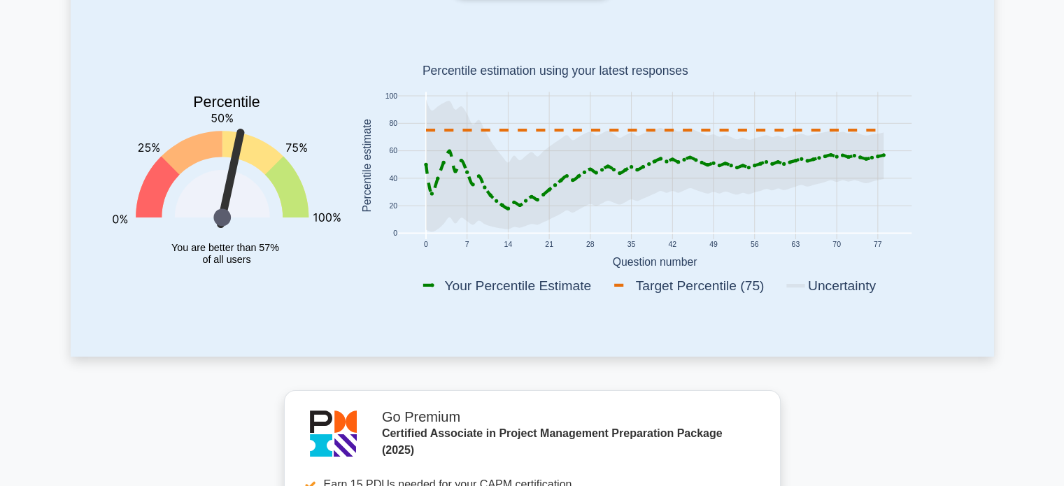
scroll to position [0, 0]
